Goal: Task Accomplishment & Management: Manage account settings

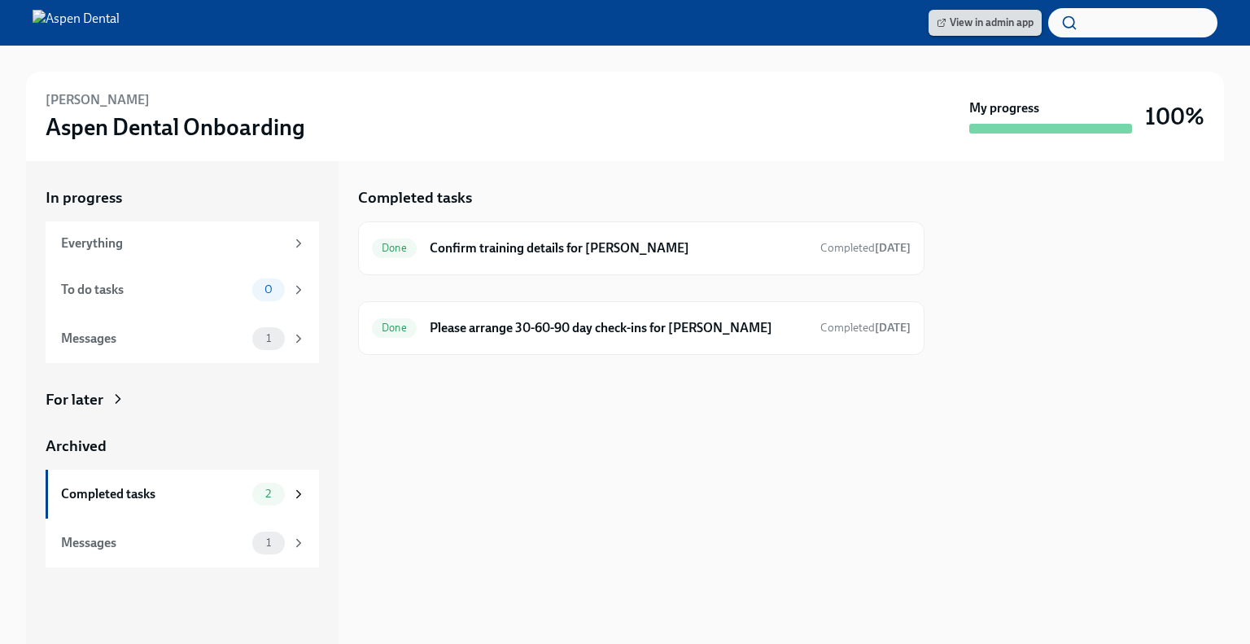
click at [1009, 20] on span "View in admin app" at bounding box center [985, 23] width 97 height 16
click at [85, 23] on img at bounding box center [76, 23] width 87 height 26
click at [959, 22] on span "View in admin app" at bounding box center [985, 23] width 97 height 16
click at [118, 341] on div "Messages" at bounding box center [153, 339] width 185 height 18
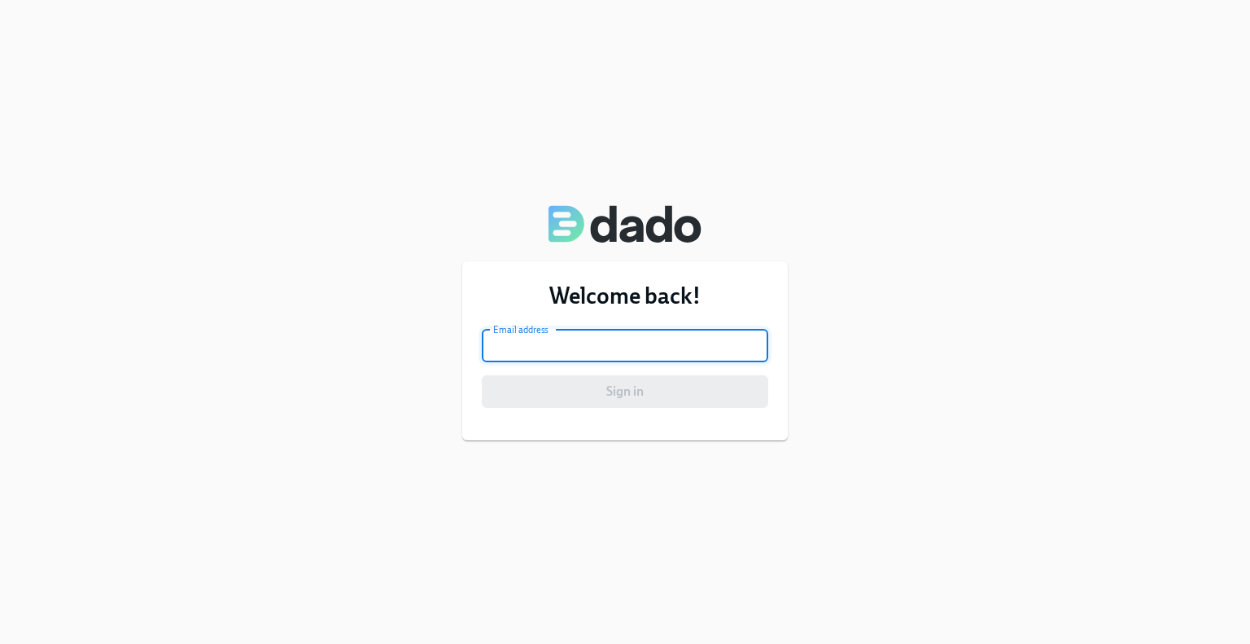
click at [547, 344] on input "email" at bounding box center [625, 346] width 287 height 33
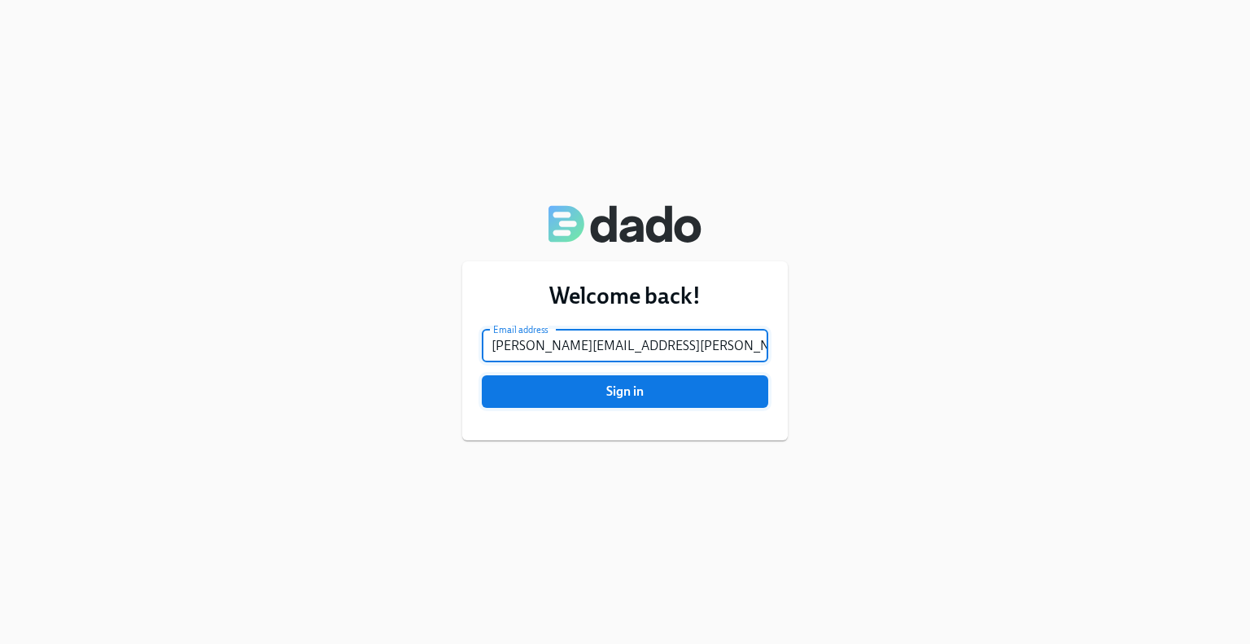
type input "tamara.hennis@aspendental.com"
click at [606, 393] on span "Sign in" at bounding box center [625, 391] width 264 height 16
click at [482, 375] on button "Sign in" at bounding box center [625, 391] width 287 height 33
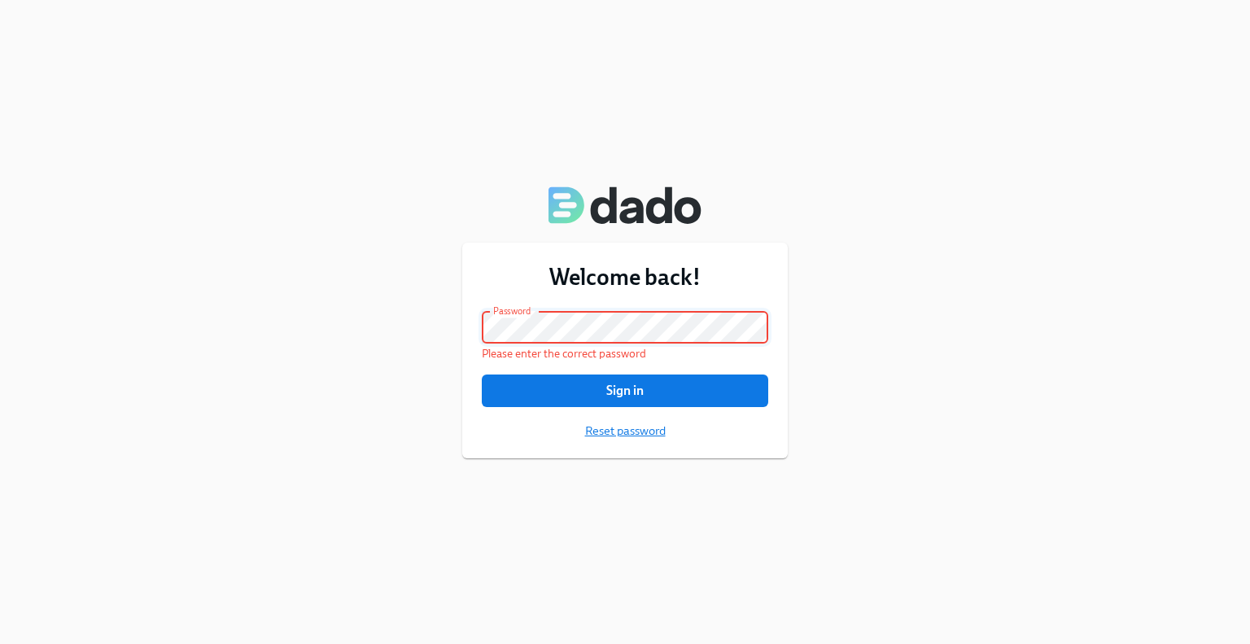
click at [635, 433] on span "Reset password" at bounding box center [625, 431] width 81 height 16
click at [348, 312] on div "Welcome back! Email address tamara.hennis@aspendental.com Email address Passwor…" at bounding box center [625, 322] width 1250 height 644
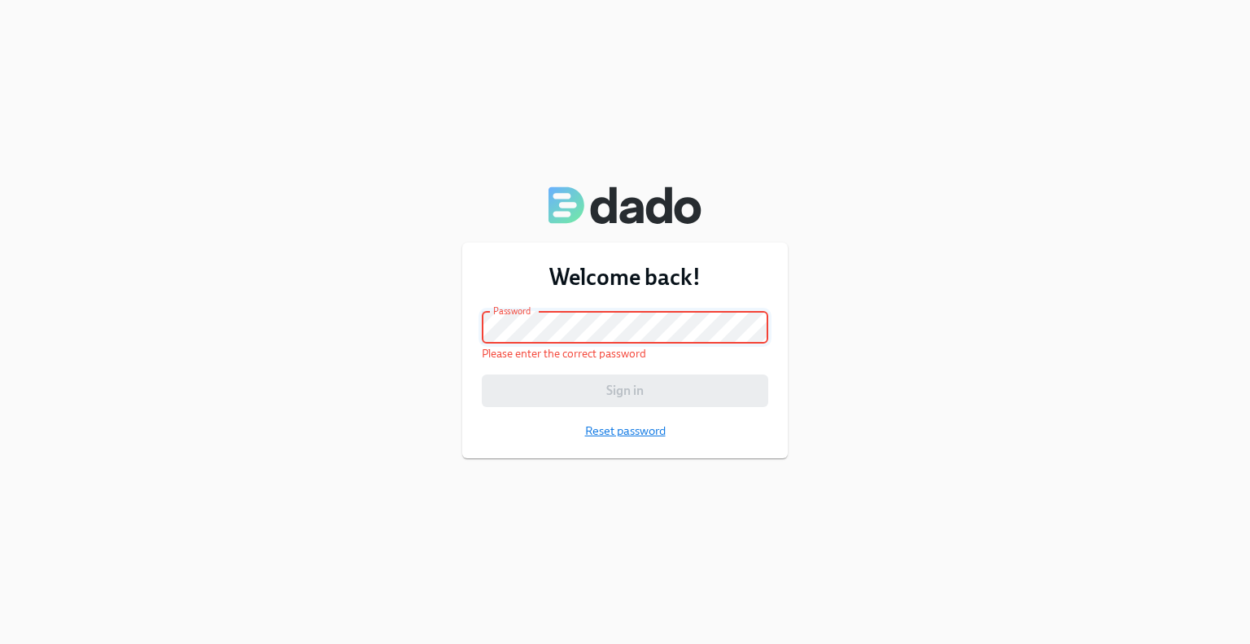
click at [625, 428] on span "Reset password" at bounding box center [625, 431] width 81 height 16
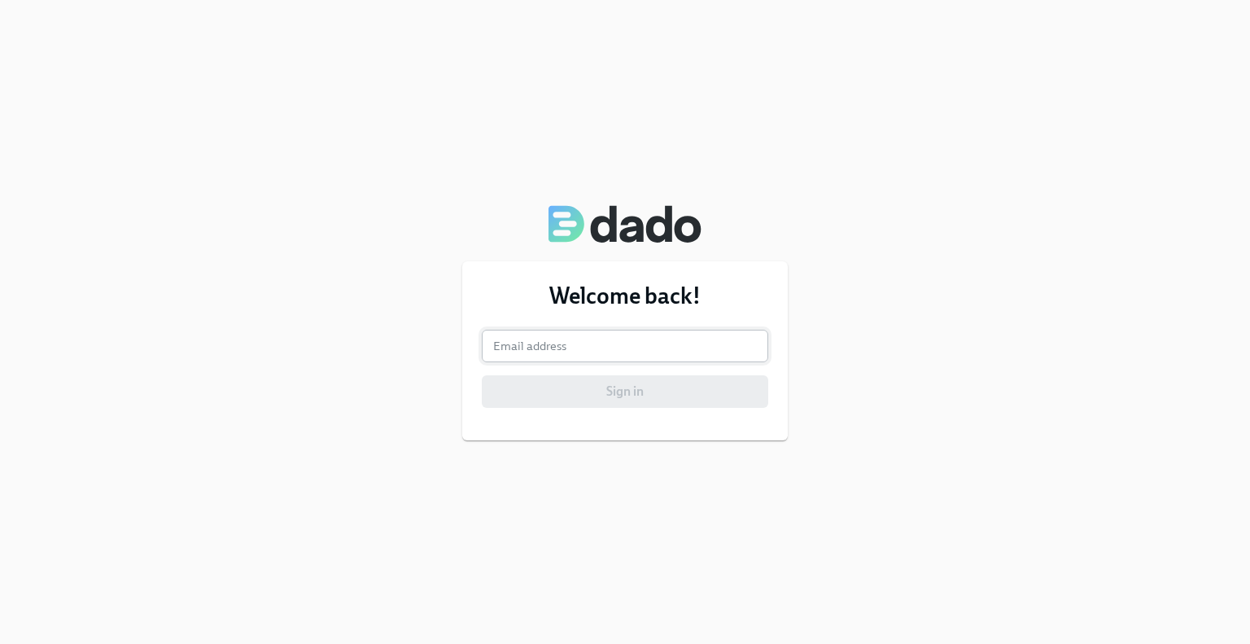
click at [636, 338] on input "email" at bounding box center [625, 346] width 287 height 33
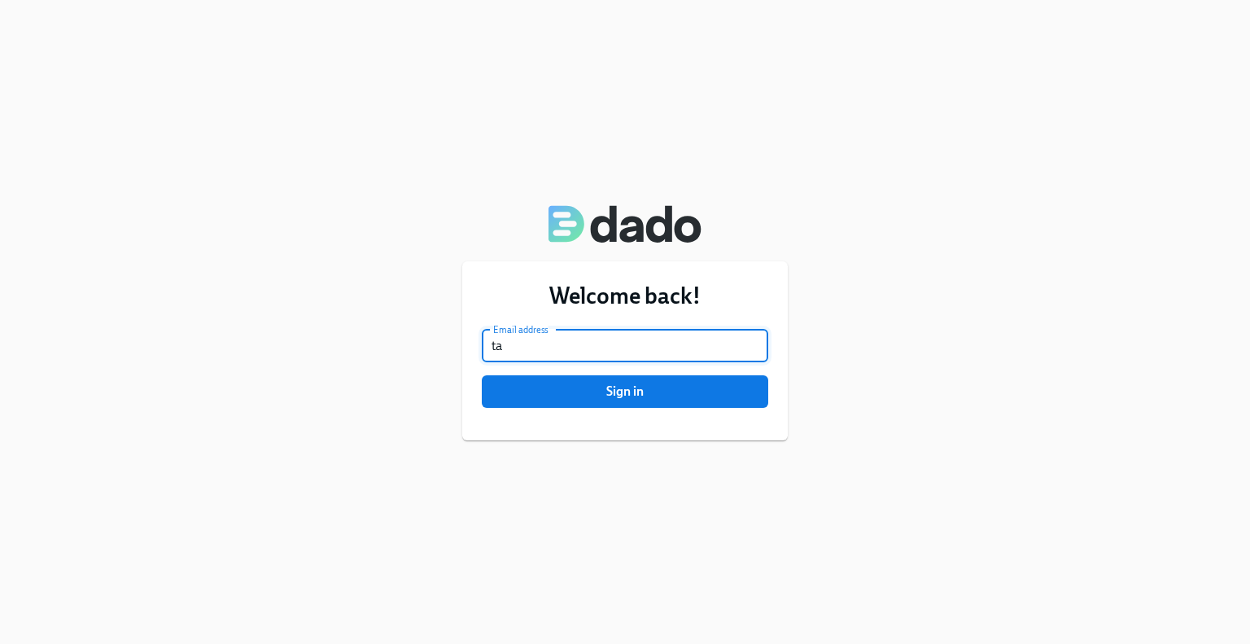
type input "tamara.hennis@aspendental.com"
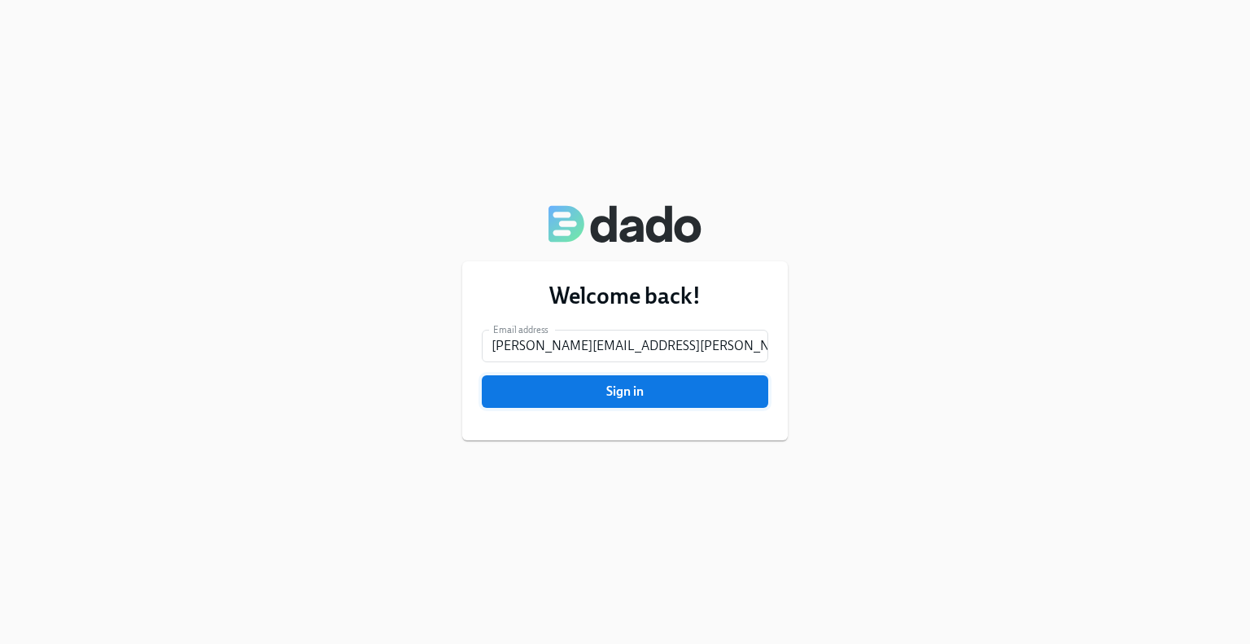
click at [628, 387] on span "Sign in" at bounding box center [625, 391] width 264 height 16
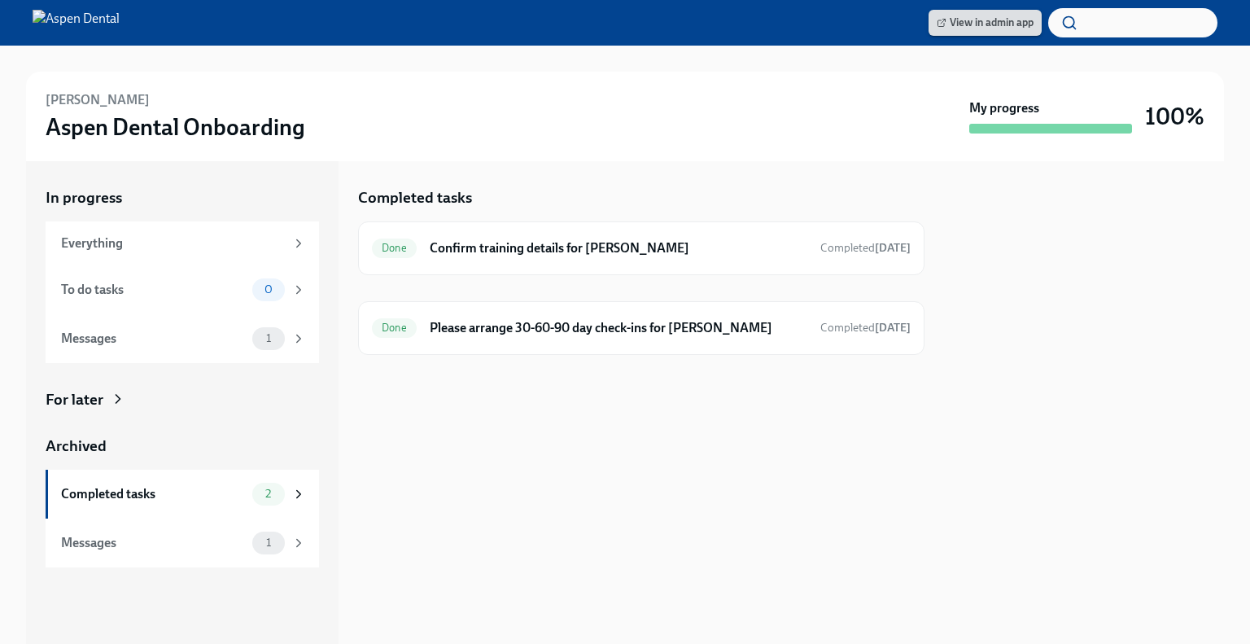
click at [972, 19] on span "View in admin app" at bounding box center [985, 23] width 97 height 16
